Goal: Information Seeking & Learning: Check status

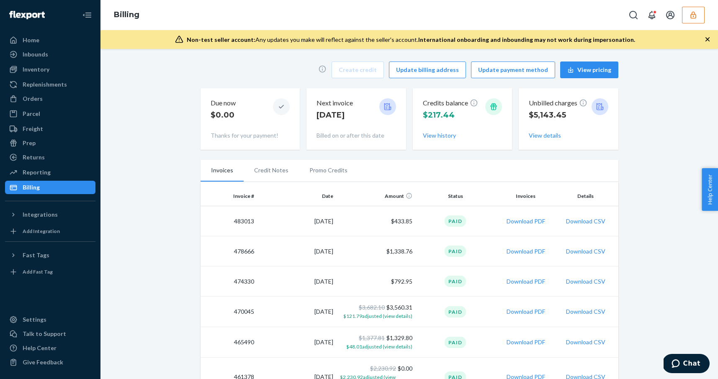
scroll to position [476, 0]
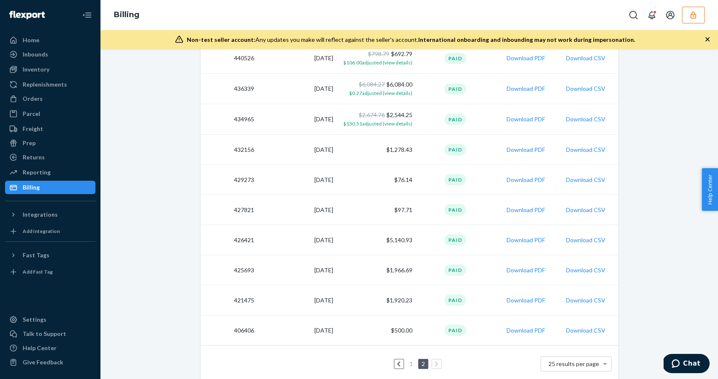
click at [690, 12] on icon "button" at bounding box center [693, 15] width 8 height 8
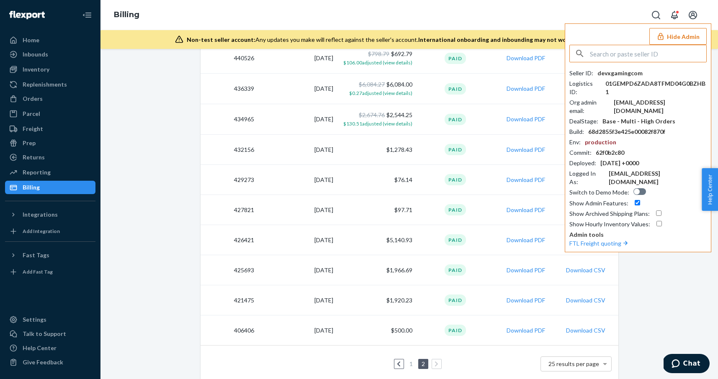
click at [650, 54] on input "text" at bounding box center [648, 53] width 116 height 17
type input "guyheavyscom"
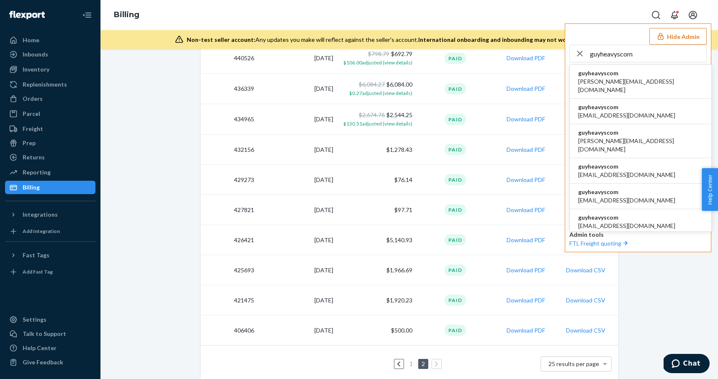
click at [613, 75] on span "guyheavyscom" at bounding box center [640, 73] width 125 height 8
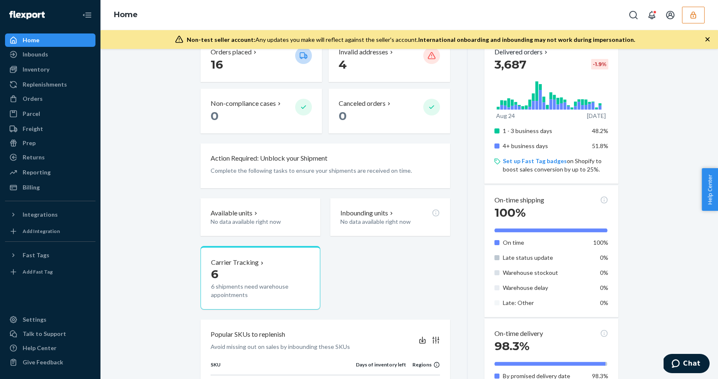
scroll to position [214, 0]
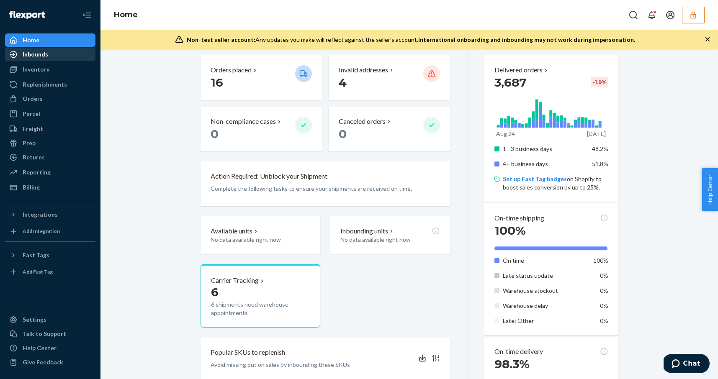
click at [31, 55] on div "Inbounds" at bounding box center [36, 54] width 26 height 8
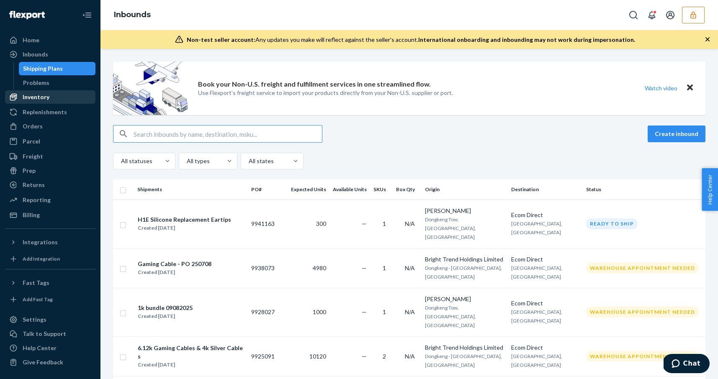
click at [30, 102] on div "Inventory" at bounding box center [50, 97] width 89 height 12
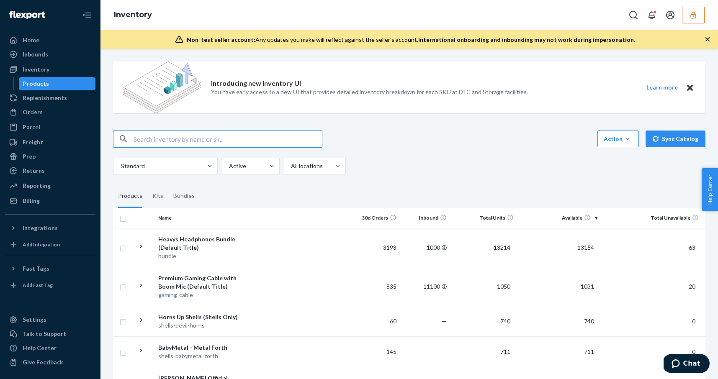
click at [420, 160] on div "Standard Active All locations" at bounding box center [406, 166] width 586 height 17
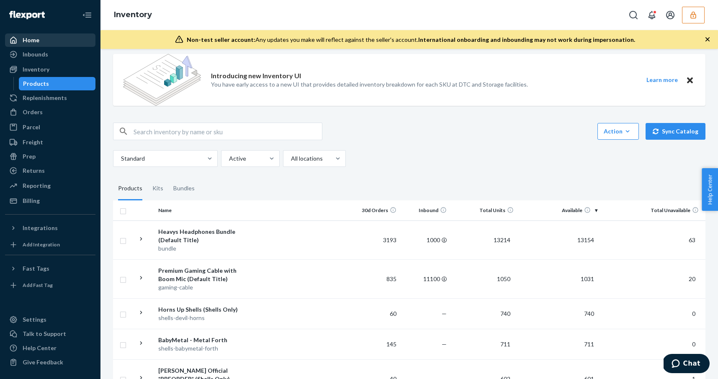
click at [43, 44] on div "Home" at bounding box center [50, 40] width 89 height 12
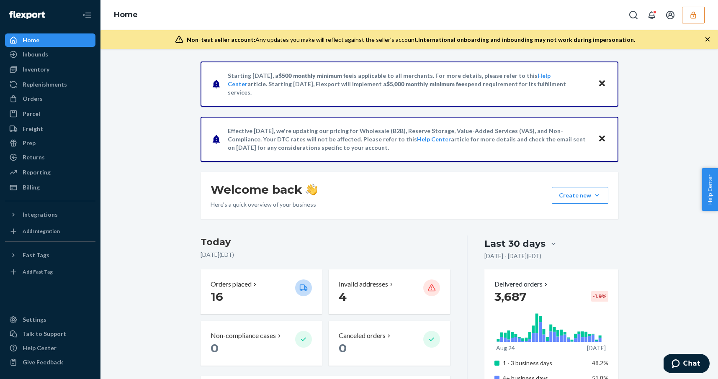
click at [688, 15] on button "button" at bounding box center [693, 15] width 23 height 17
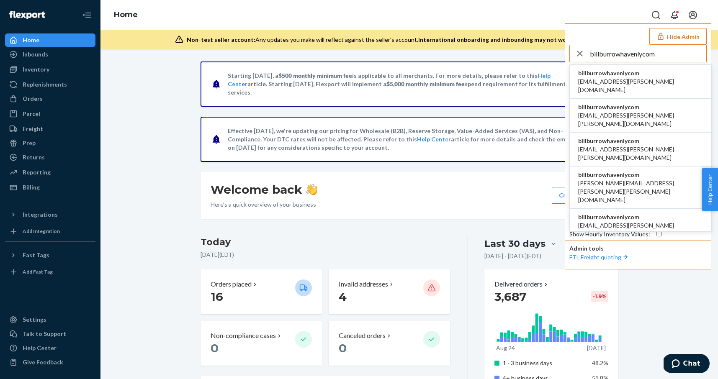
type input "billburrowhavenlycom"
click at [625, 76] on span "billburrowhavenlycom" at bounding box center [640, 73] width 125 height 8
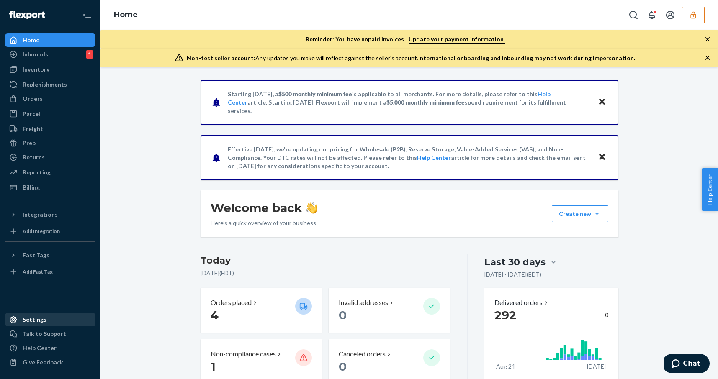
click at [31, 315] on div "Settings" at bounding box center [50, 320] width 89 height 12
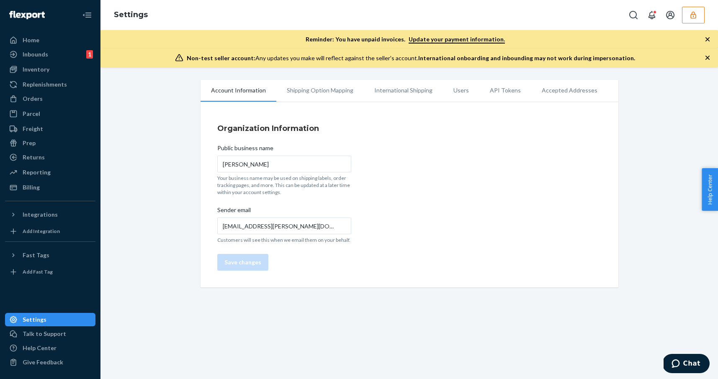
click at [444, 91] on li "Users" at bounding box center [461, 90] width 36 height 21
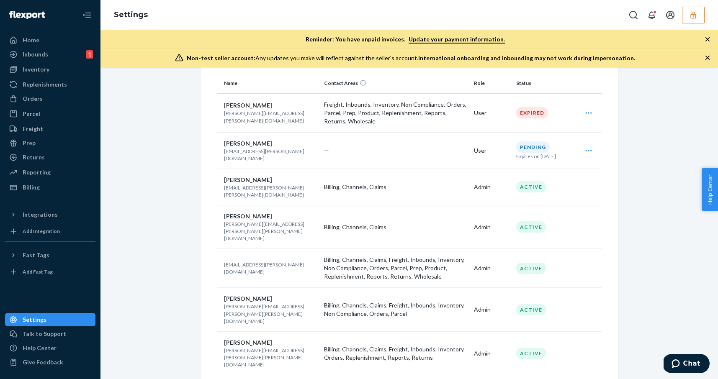
scroll to position [100, 0]
click at [348, 255] on p "Billing, Channels, Claims, Freight, Inbounds, Inventory, Non Compliance, Orders…" at bounding box center [395, 267] width 143 height 25
click at [526, 262] on div "Active" at bounding box center [531, 267] width 30 height 11
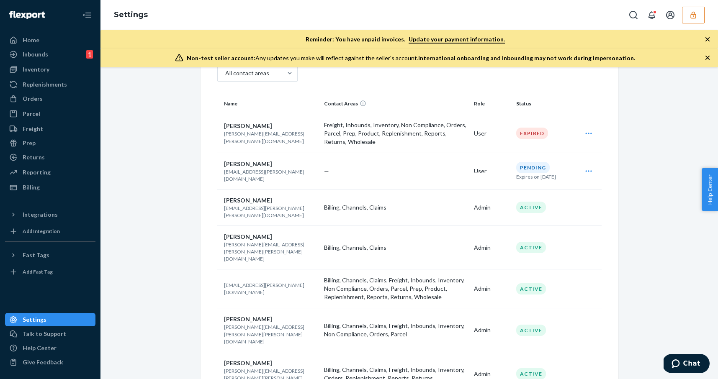
scroll to position [121, 0]
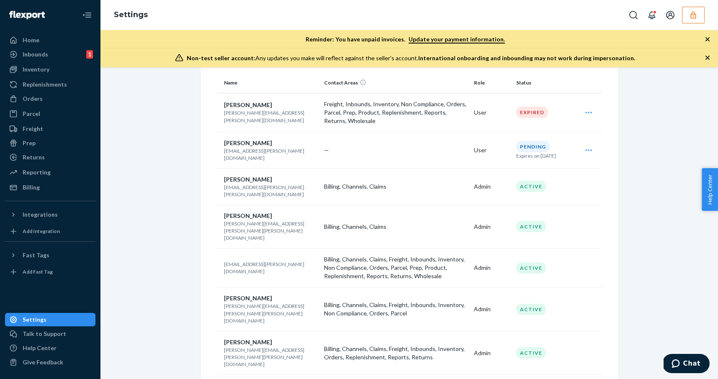
click at [264, 261] on p "bill+burrow@havenly.com" at bounding box center [271, 268] width 94 height 14
click at [294, 261] on p "bill+burrow@havenly.com" at bounding box center [271, 268] width 94 height 14
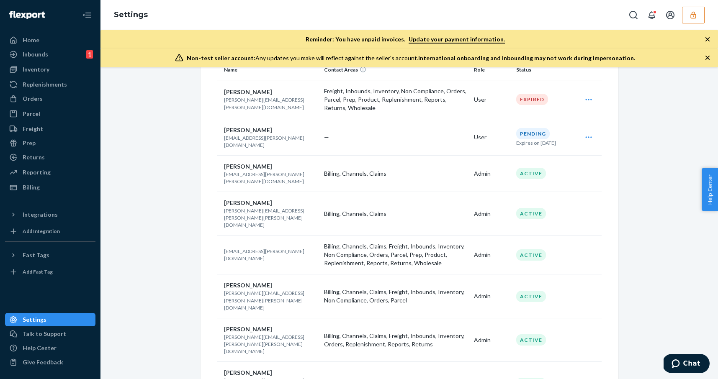
scroll to position [135, 0]
click at [38, 187] on div "Billing" at bounding box center [31, 187] width 17 height 8
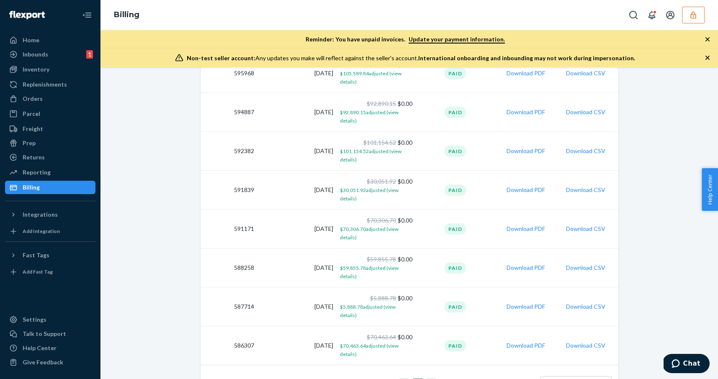
scroll to position [410, 0]
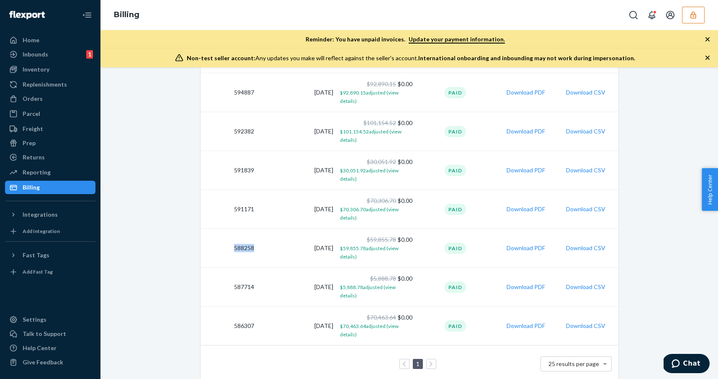
drag, startPoint x: 255, startPoint y: 248, endPoint x: 234, endPoint y: 248, distance: 20.5
click at [234, 248] on td "588258" at bounding box center [229, 248] width 57 height 39
copy td "588258"
click at [198, 222] on div "Create credit Update billing address Update payment method View pricing Due now…" at bounding box center [409, 26] width 430 height 723
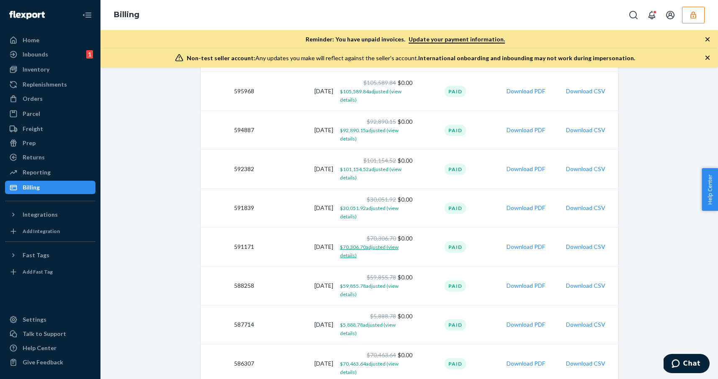
scroll to position [373, 0]
click at [687, 13] on button "button" at bounding box center [693, 15] width 23 height 17
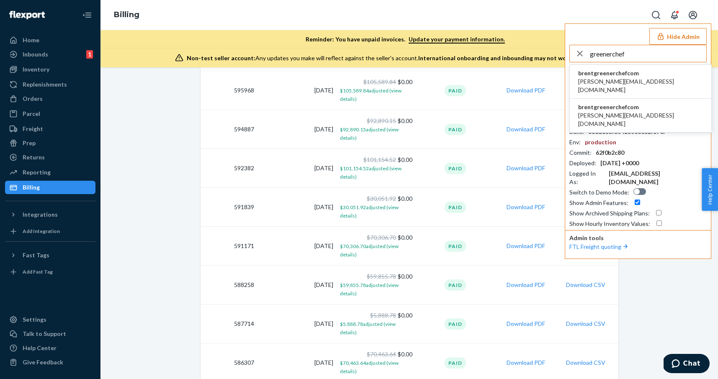
type input "greenerchef"
click at [607, 77] on span "brent@greenerchef.com" at bounding box center [640, 85] width 125 height 17
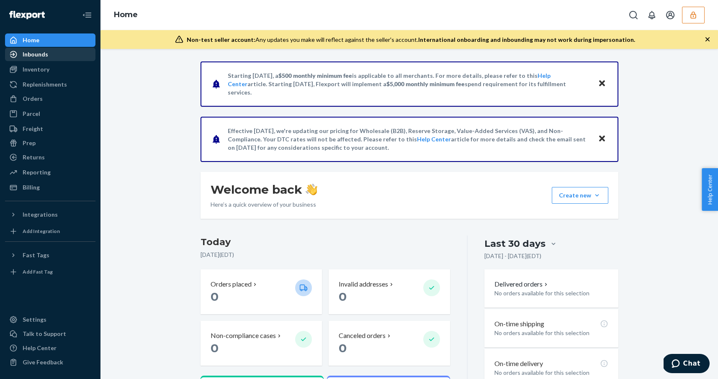
click at [57, 51] on div "Inbounds" at bounding box center [50, 55] width 89 height 12
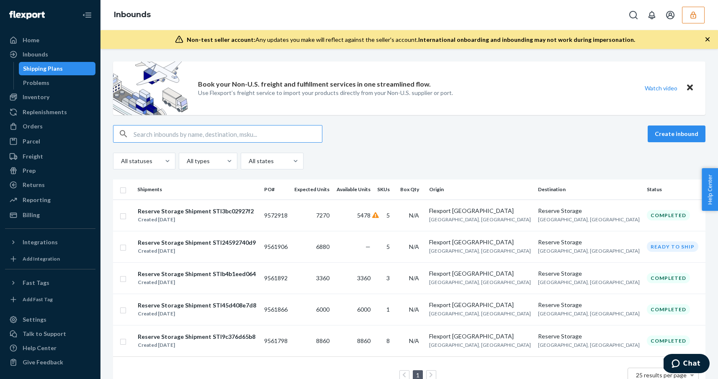
click at [699, 14] on button "button" at bounding box center [693, 15] width 23 height 17
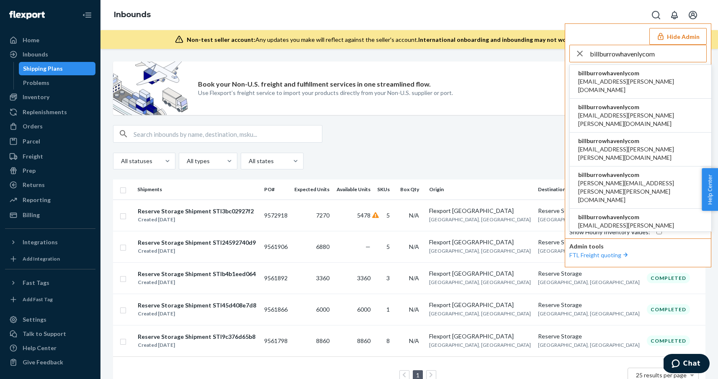
type input "billburrowhavenlycom"
click at [621, 77] on span "billburrowhavenlycom" at bounding box center [640, 73] width 125 height 8
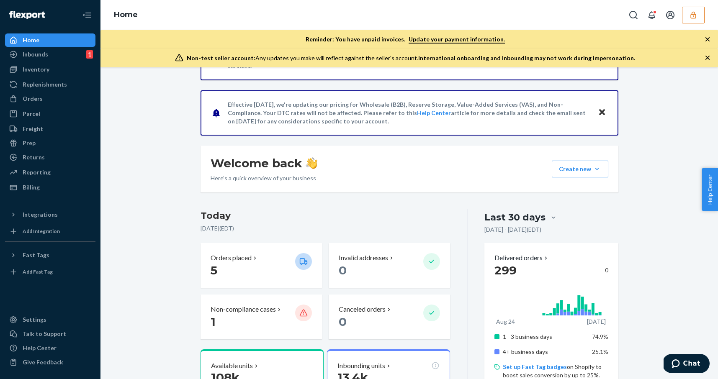
scroll to position [51, 0]
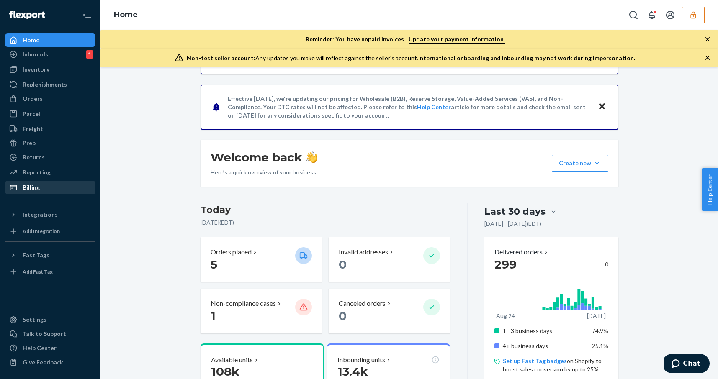
click at [26, 181] on link "Billing" at bounding box center [50, 187] width 90 height 13
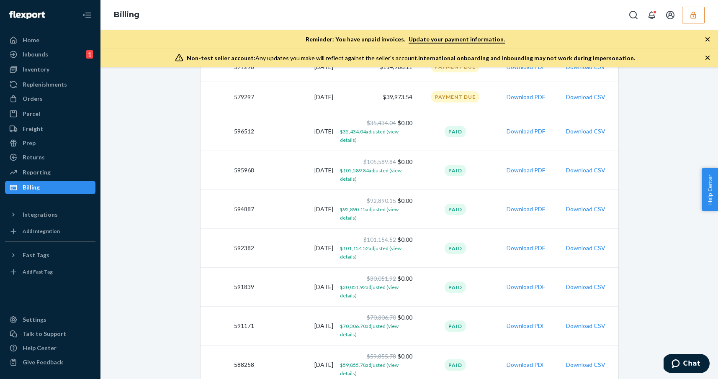
scroll to position [322, 0]
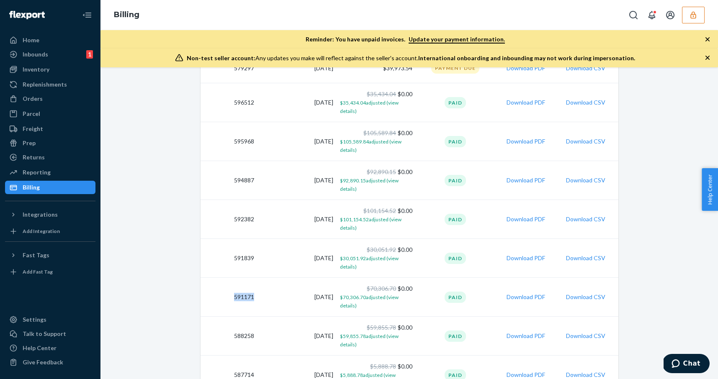
drag, startPoint x: 254, startPoint y: 296, endPoint x: 230, endPoint y: 296, distance: 23.9
click at [230, 296] on td "591171" at bounding box center [229, 297] width 57 height 39
copy td "591171"
click at [190, 261] on div "Create credit Update billing address Update payment method View pricing Due now…" at bounding box center [409, 114] width 605 height 723
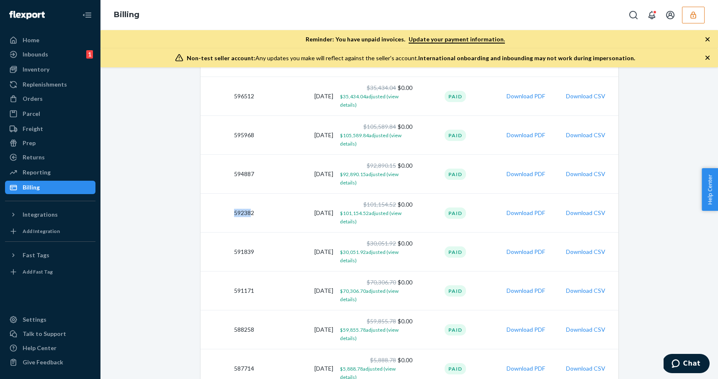
drag, startPoint x: 252, startPoint y: 213, endPoint x: 232, endPoint y: 213, distance: 19.7
click at [232, 213] on td "592382" at bounding box center [229, 213] width 57 height 39
click at [234, 213] on td "592382" at bounding box center [229, 213] width 57 height 39
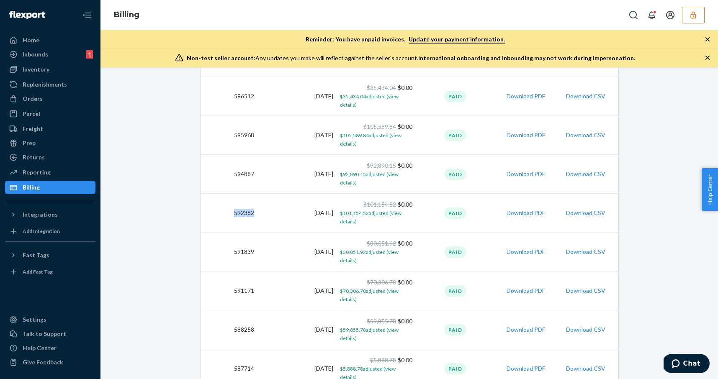
copy td "592382"
click at [191, 201] on div "Create credit Update billing address Update payment method View pricing Due now…" at bounding box center [409, 107] width 605 height 723
drag, startPoint x: 255, startPoint y: 175, endPoint x: 227, endPoint y: 175, distance: 28.5
click at [227, 175] on td "594887" at bounding box center [229, 174] width 57 height 39
copy td "594887"
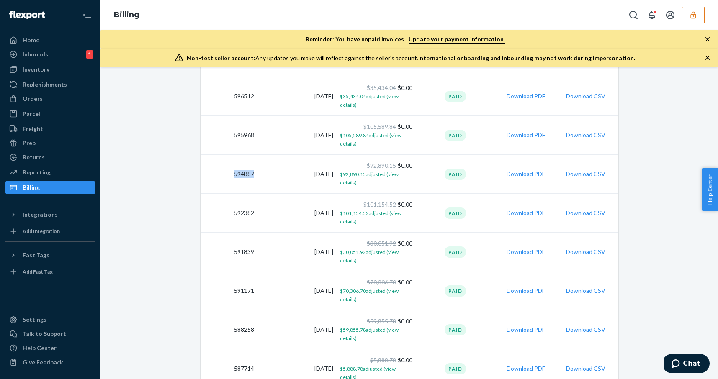
scroll to position [368, 0]
click at [198, 144] on div "Create credit Update billing address Update payment method View pricing Due now…" at bounding box center [409, 68] width 430 height 723
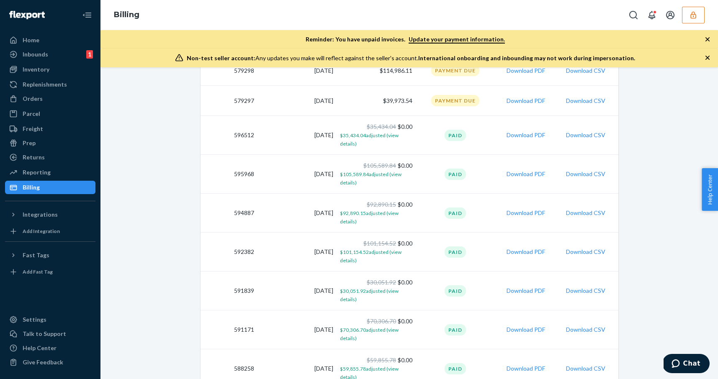
scroll to position [289, 0]
click at [235, 134] on td "596512" at bounding box center [229, 135] width 57 height 39
copy td "596512"
click at [197, 184] on div "Create credit Update billing address Update payment method View pricing Due now…" at bounding box center [409, 147] width 430 height 723
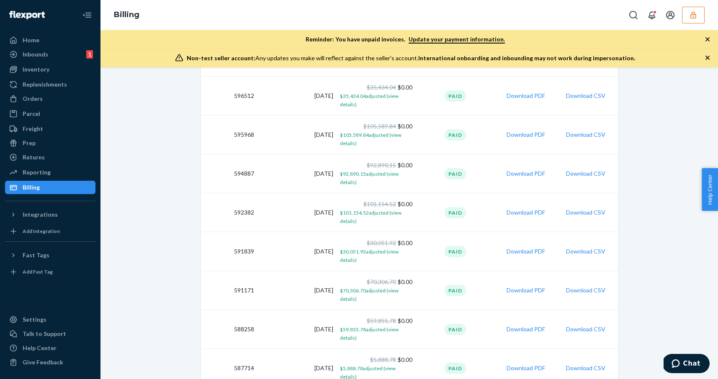
scroll to position [329, 0]
click at [243, 135] on td "595968" at bounding box center [229, 135] width 57 height 39
copy td "595968"
click at [187, 177] on div "Create credit Update billing address Update payment method View pricing Due now…" at bounding box center [409, 107] width 605 height 723
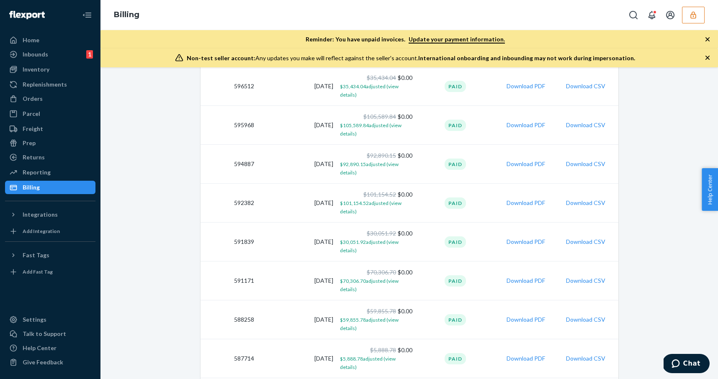
scroll to position [340, 0]
click at [517, 122] on button "Download PDF" at bounding box center [526, 124] width 39 height 8
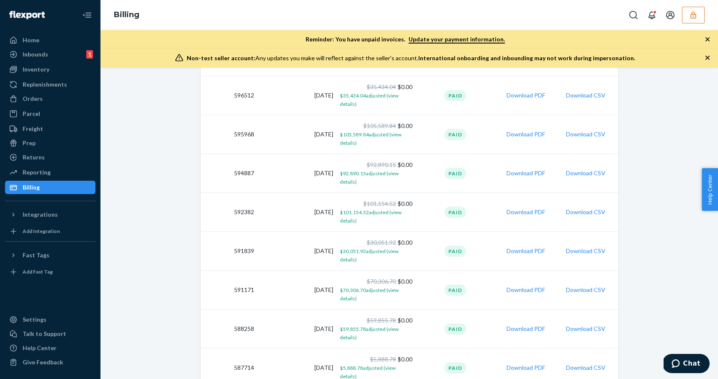
click at [687, 18] on button "button" at bounding box center [693, 15] width 23 height 17
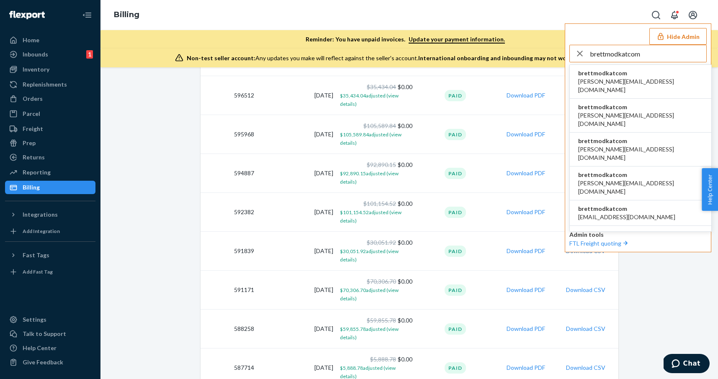
type input "brettmodkatcom"
click at [597, 74] on span "brettmodkatcom" at bounding box center [640, 73] width 125 height 8
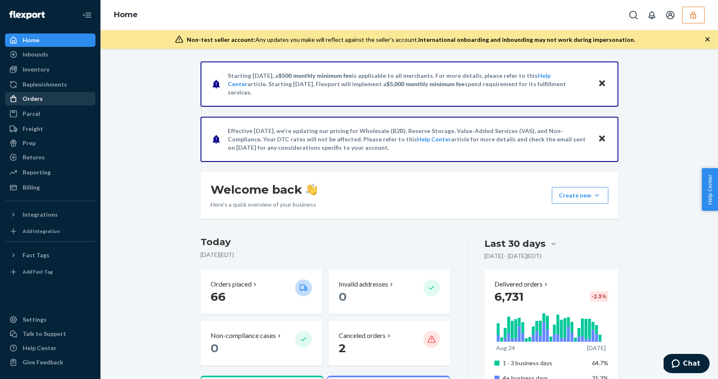
click at [51, 93] on div "Orders" at bounding box center [50, 99] width 89 height 12
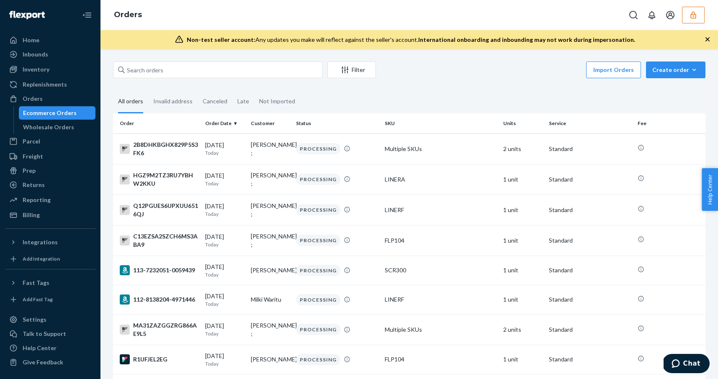
click at [362, 90] on fieldset "All orders Invalid address Canceled Late Not Imported" at bounding box center [409, 101] width 592 height 23
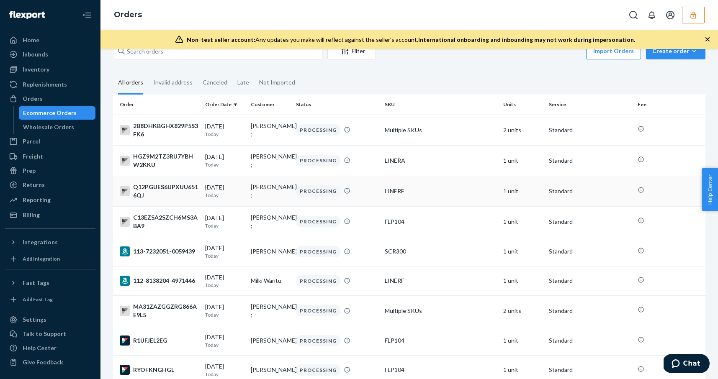
scroll to position [20, 0]
click at [382, 217] on td "FLP104" at bounding box center [440, 221] width 118 height 31
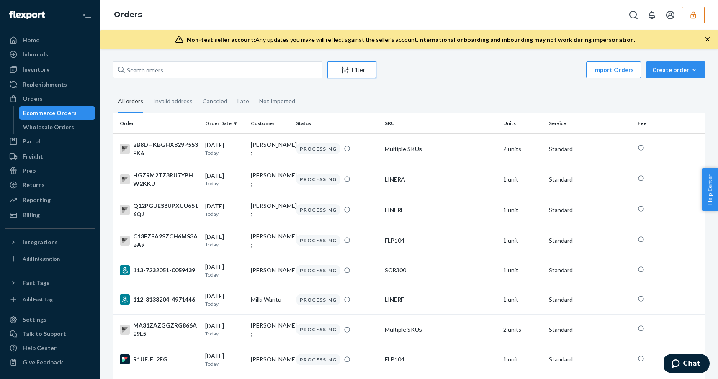
click at [349, 77] on button "Filter" at bounding box center [351, 70] width 49 height 17
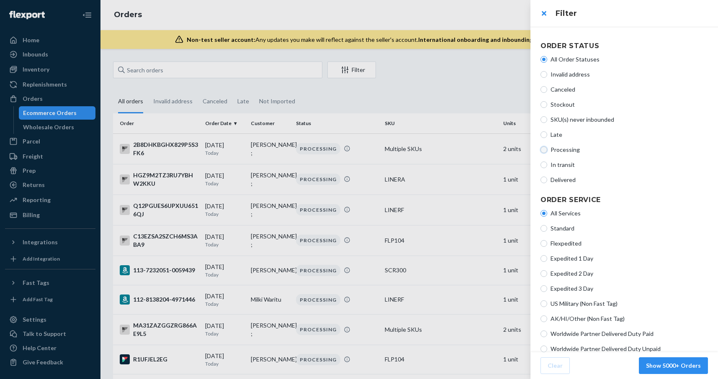
click at [542, 149] on input "Processing" at bounding box center [543, 150] width 7 height 7
radio input "true"
radio input "false"
click at [679, 363] on button "Show 112 Orders" at bounding box center [677, 365] width 62 height 17
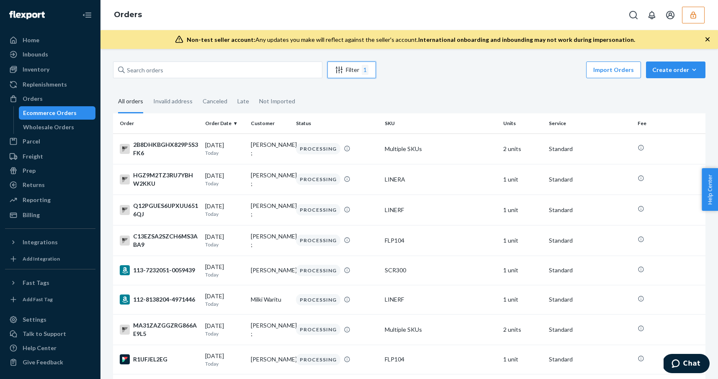
click at [339, 68] on icon "Filter" at bounding box center [339, 70] width 7 height 7
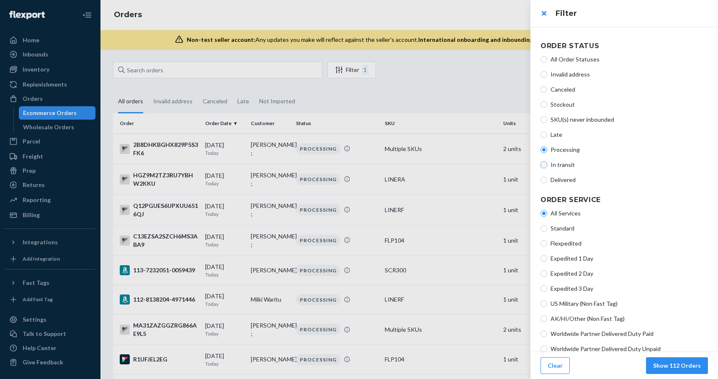
click at [543, 167] on input "In transit" at bounding box center [543, 165] width 7 height 7
radio input "true"
radio input "false"
click at [674, 363] on button "Show 1145 Orders" at bounding box center [675, 365] width 65 height 17
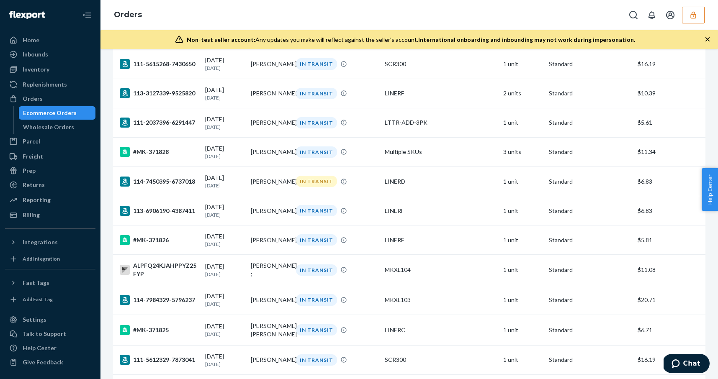
scroll to position [333, 0]
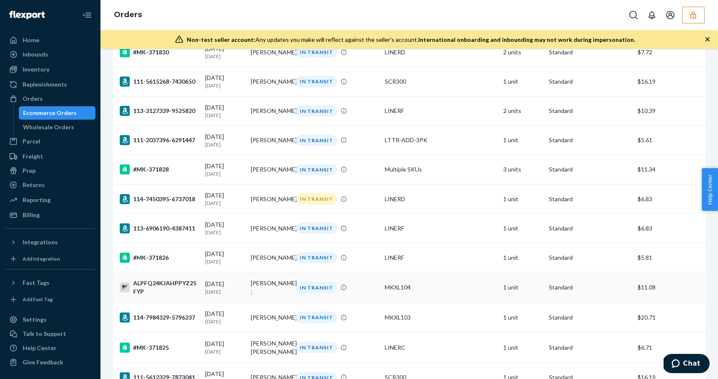
click at [457, 292] on div "MKXL104" at bounding box center [441, 287] width 112 height 8
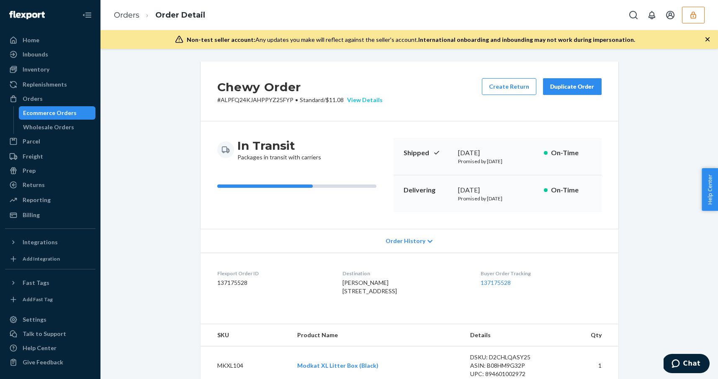
click at [354, 102] on div "View Details" at bounding box center [363, 100] width 39 height 8
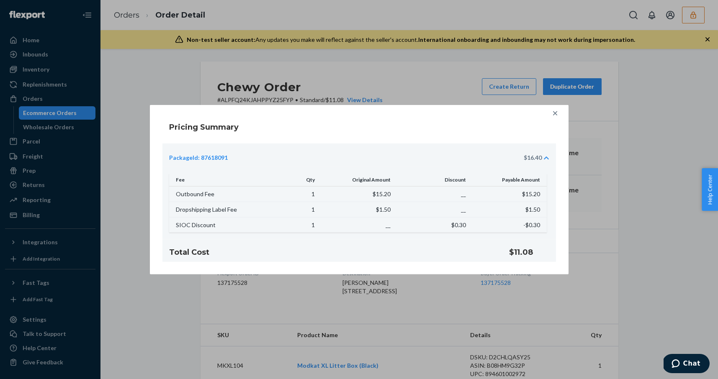
click at [512, 339] on div "Pricing Summary PackageId: 87618091 $16.40 Fee Qty Original Amount Discount Pay…" at bounding box center [359, 189] width 718 height 379
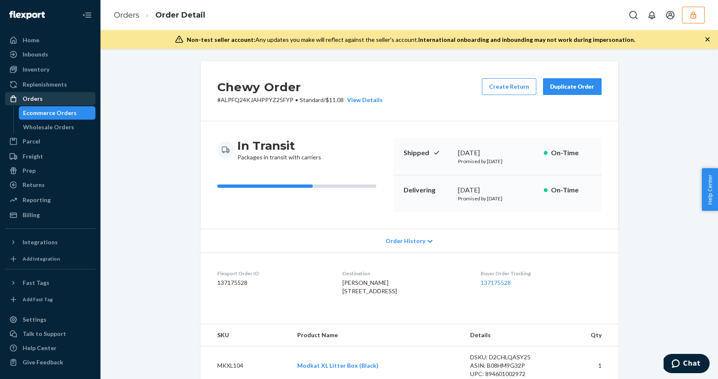
click at [45, 97] on div "Orders" at bounding box center [50, 99] width 89 height 12
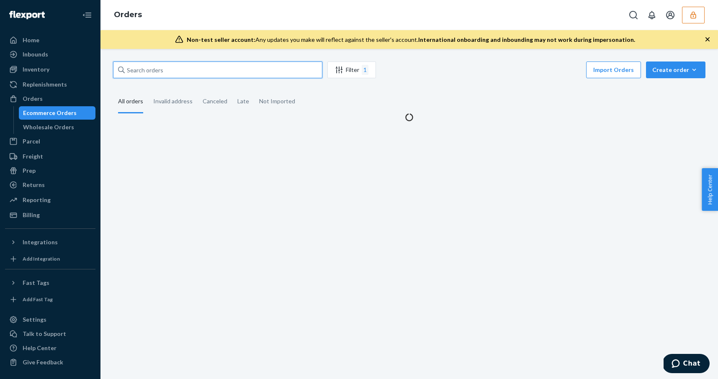
click at [145, 70] on input "text" at bounding box center [217, 70] width 209 height 17
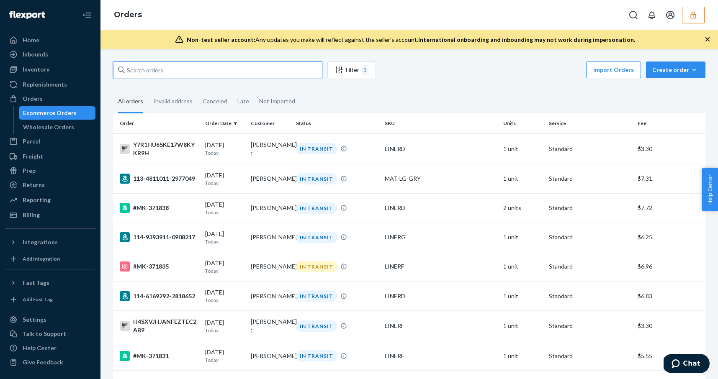
paste input "#CLRVFTNRU8FFQTBWDTY8"
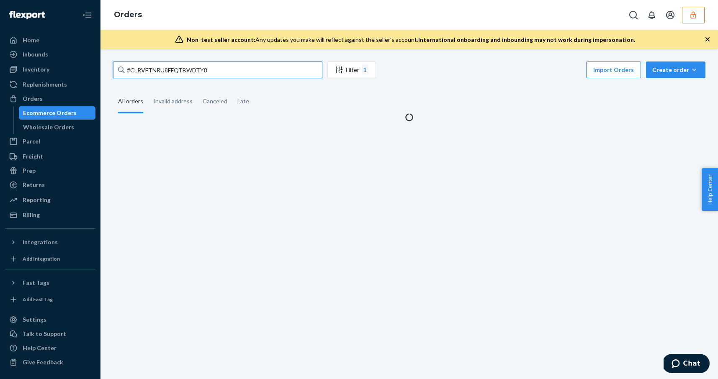
type input "#CLRVFTNRU8FFQTBWDTY8"
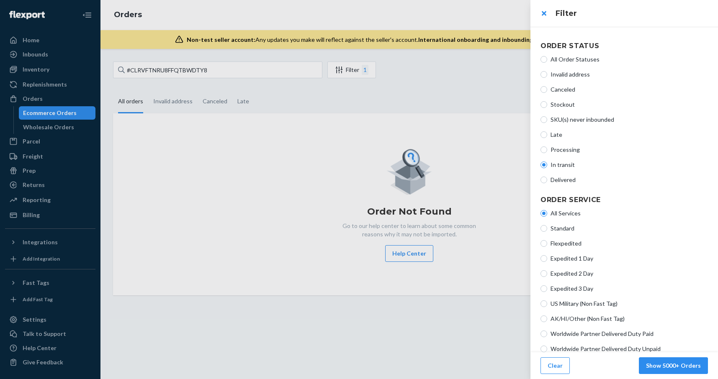
click at [542, 56] on label "All Order Statuses" at bounding box center [623, 59] width 167 height 8
click at [542, 56] on input "All Order Statuses" at bounding box center [543, 59] width 7 height 7
radio input "true"
radio input "false"
click at [672, 365] on button "Show 1 Orders" at bounding box center [680, 365] width 55 height 17
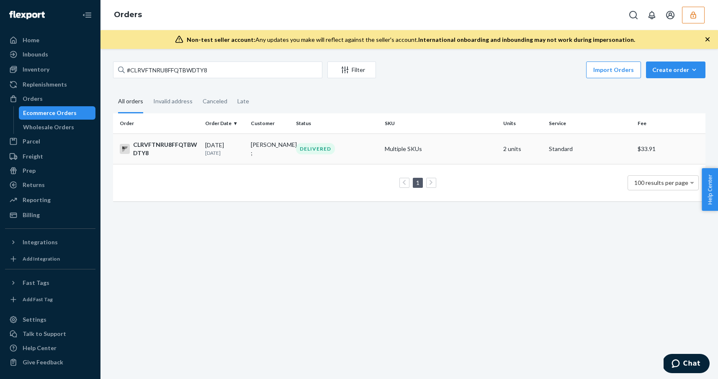
click at [380, 154] on td "DELIVERED" at bounding box center [337, 149] width 89 height 31
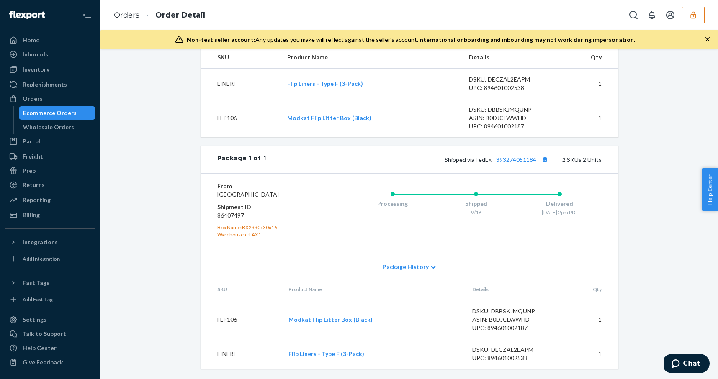
scroll to position [284, 0]
click at [37, 44] on div "Home" at bounding box center [50, 40] width 89 height 12
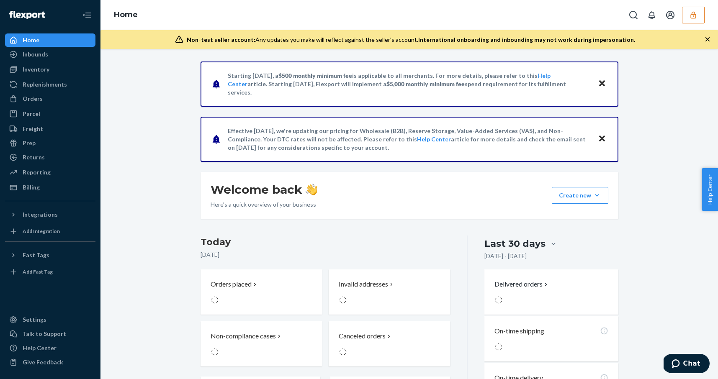
click at [145, 137] on div "Starting July 1, 2025, a $500 monthly minimum fee is applicable to all merchant…" at bounding box center [409, 311] width 605 height 499
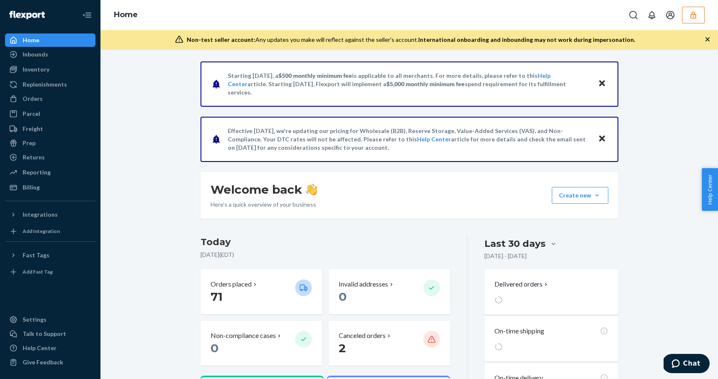
click at [683, 21] on button "button" at bounding box center [693, 15] width 23 height 17
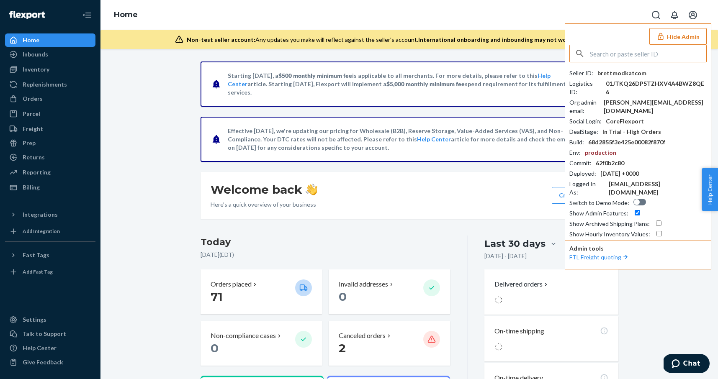
click at [666, 58] on input "text" at bounding box center [648, 53] width 116 height 17
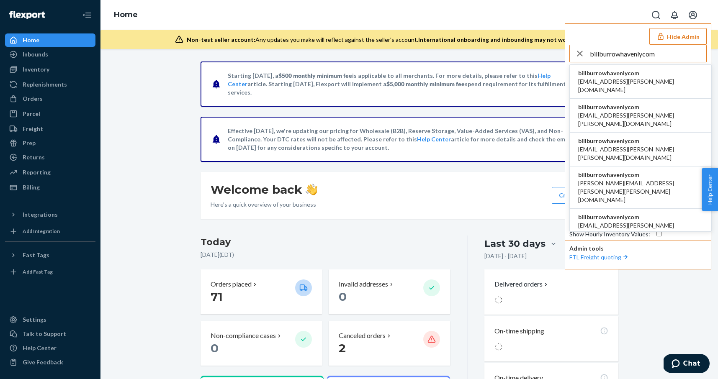
type input "billburrowhavenlycom"
click at [592, 69] on span "billburrowhavenlycom" at bounding box center [640, 73] width 125 height 8
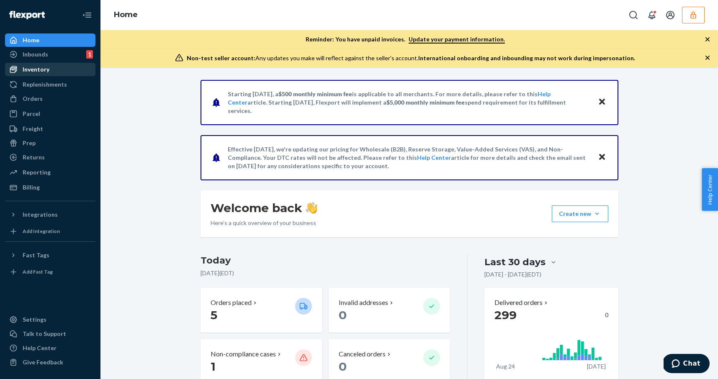
click at [53, 76] on link "Inventory" at bounding box center [50, 69] width 90 height 13
